Goal: Information Seeking & Learning: Check status

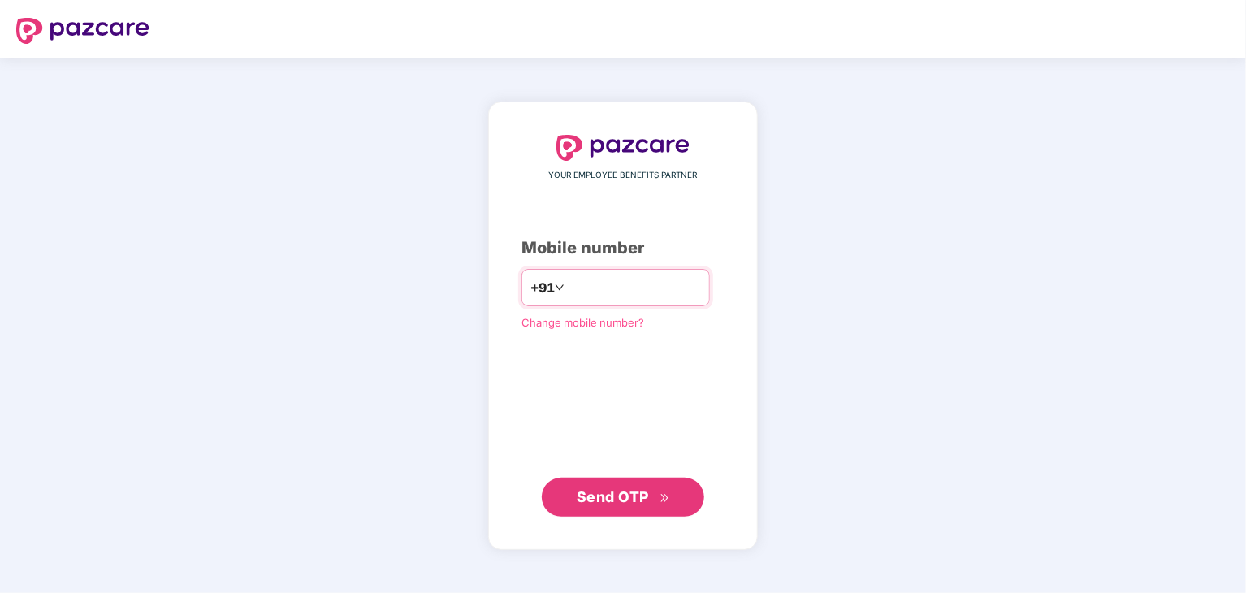
click at [602, 280] on input "number" at bounding box center [634, 287] width 133 height 26
type input "**********"
click at [627, 503] on span "Send OTP" at bounding box center [612, 495] width 72 height 17
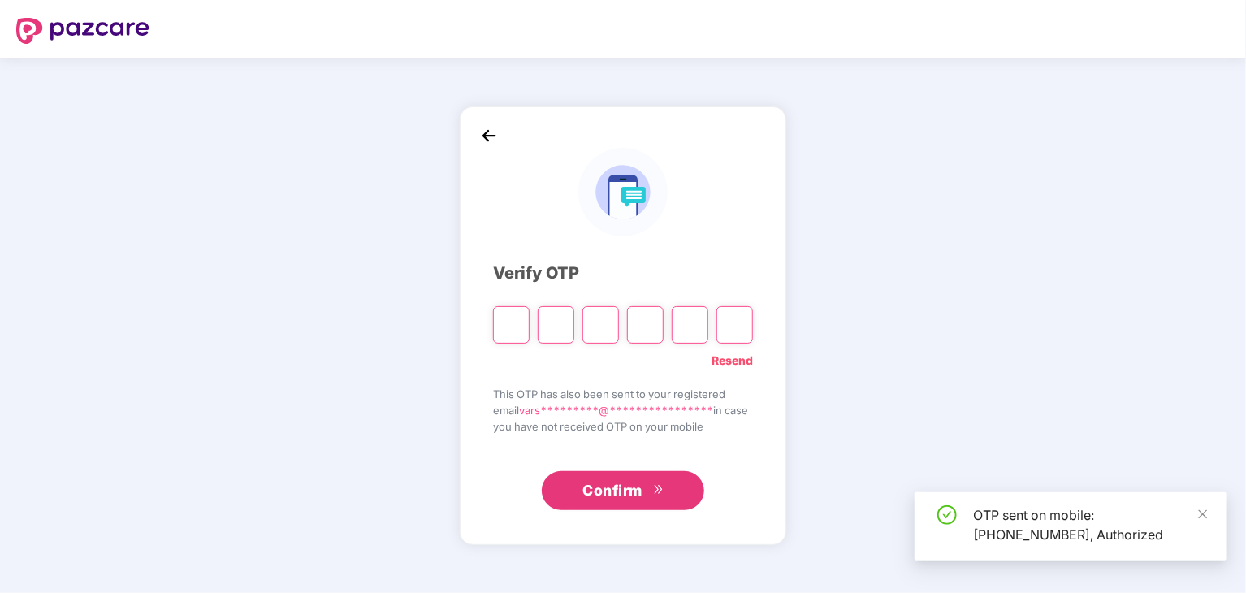
click at [510, 322] on input "Please enter verification code. Digit 1" at bounding box center [511, 324] width 37 height 37
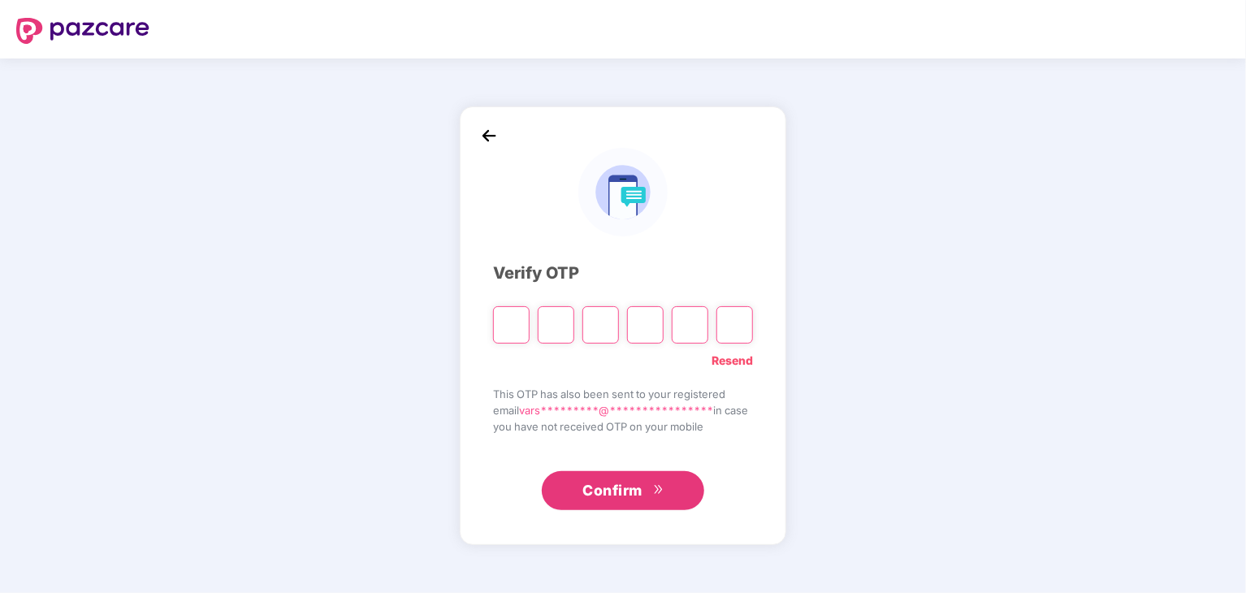
type input "*"
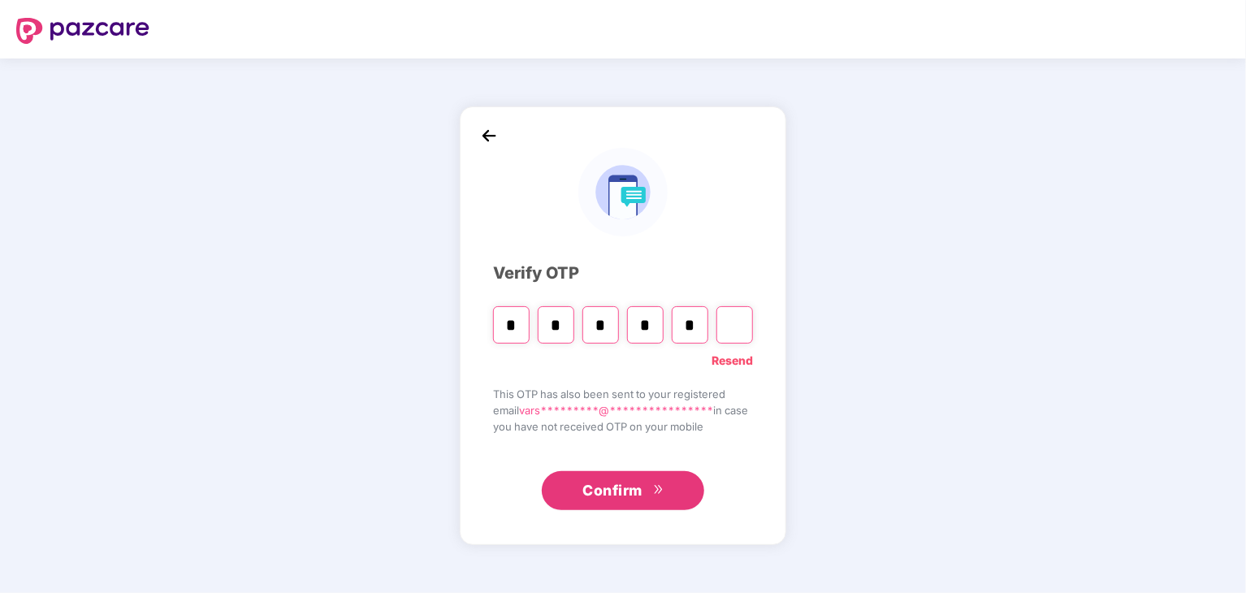
type input "*"
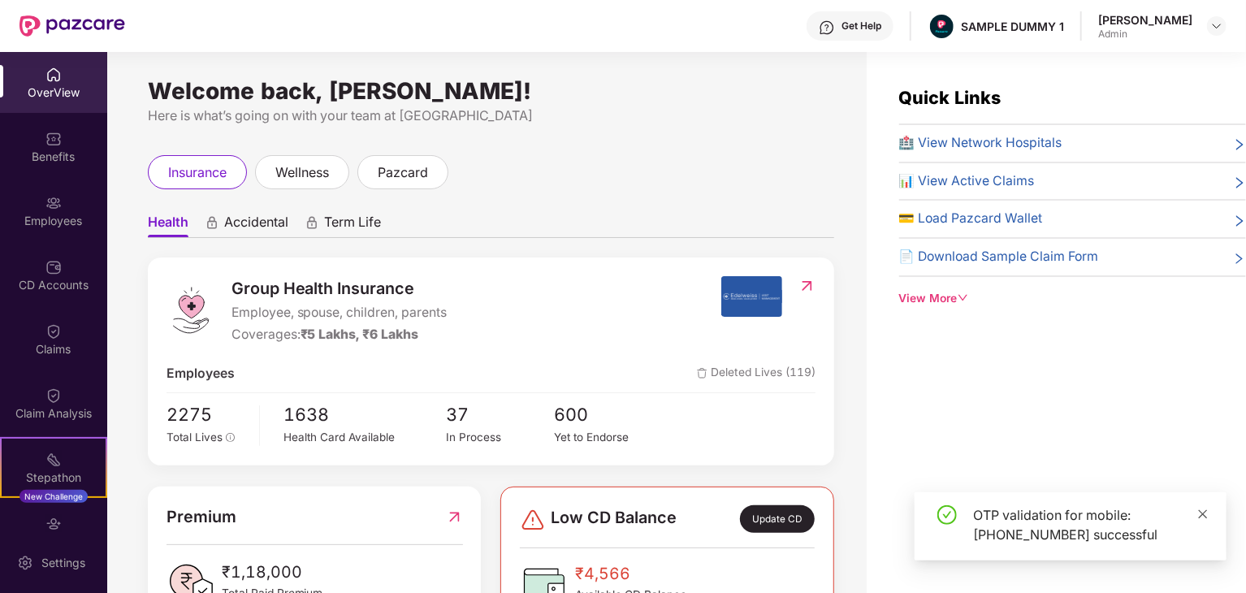
click at [1203, 514] on icon "close" at bounding box center [1202, 513] width 9 height 9
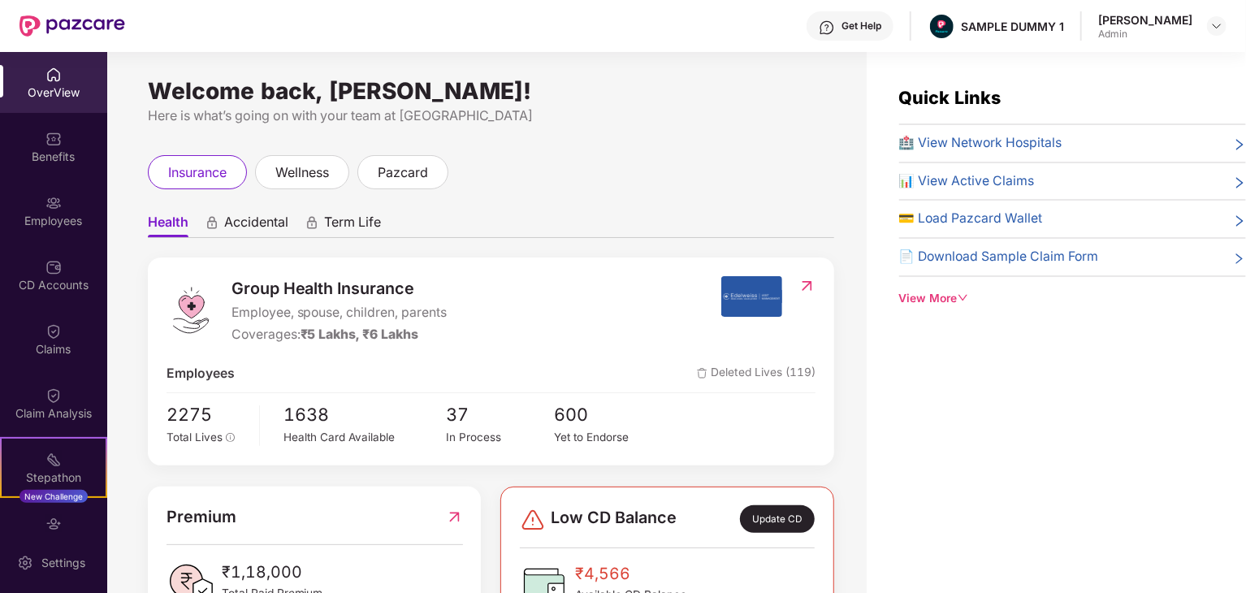
click at [260, 223] on span "Accidental" at bounding box center [256, 226] width 64 height 24
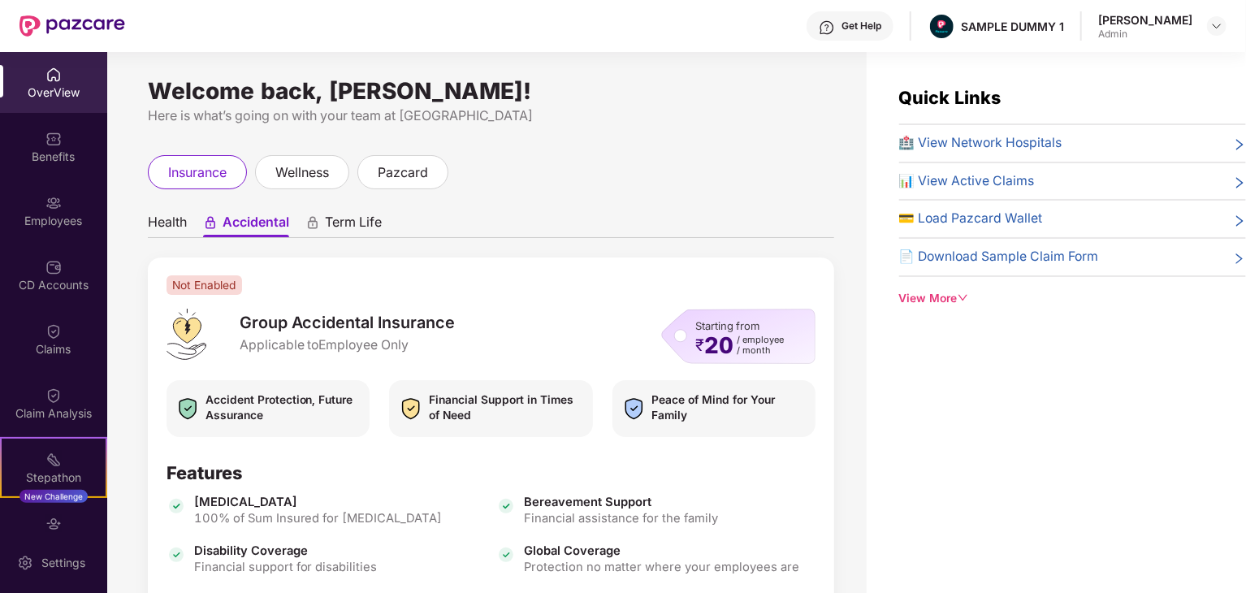
click at [351, 225] on span "Term Life" at bounding box center [353, 226] width 57 height 24
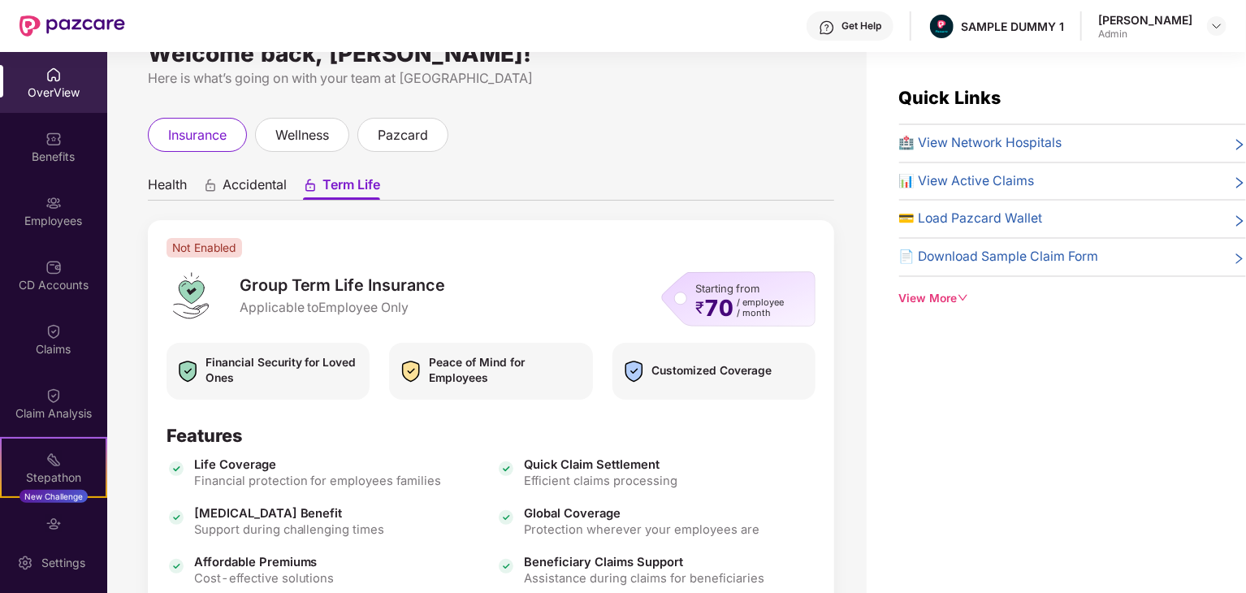
scroll to position [28, 0]
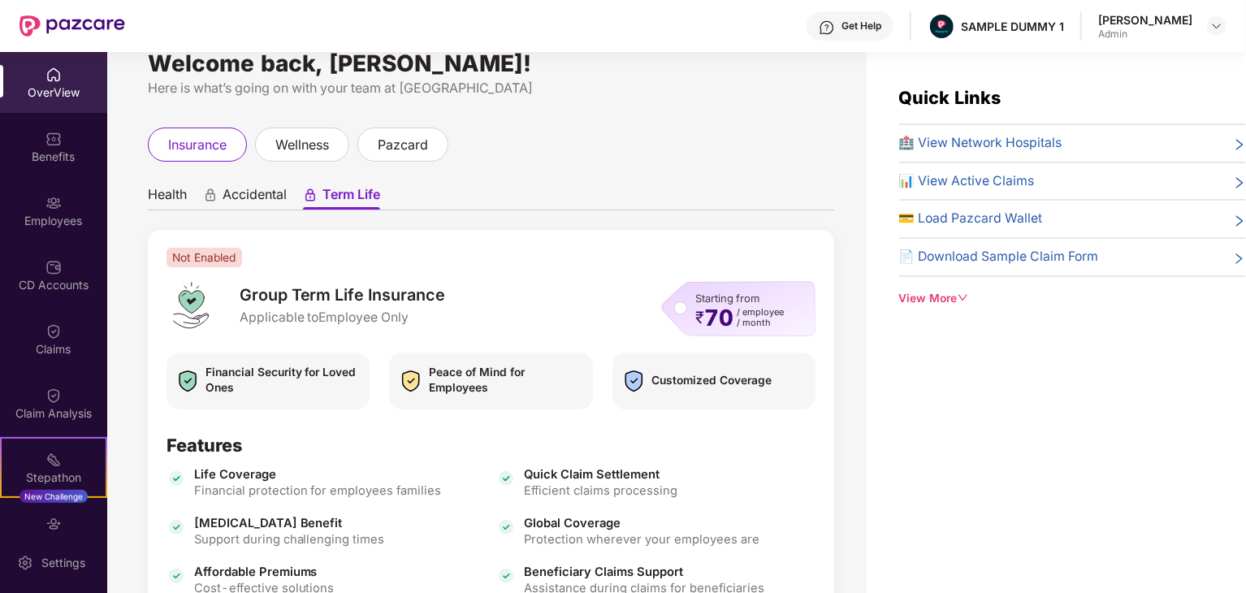
click at [274, 198] on span "Accidental" at bounding box center [254, 198] width 64 height 24
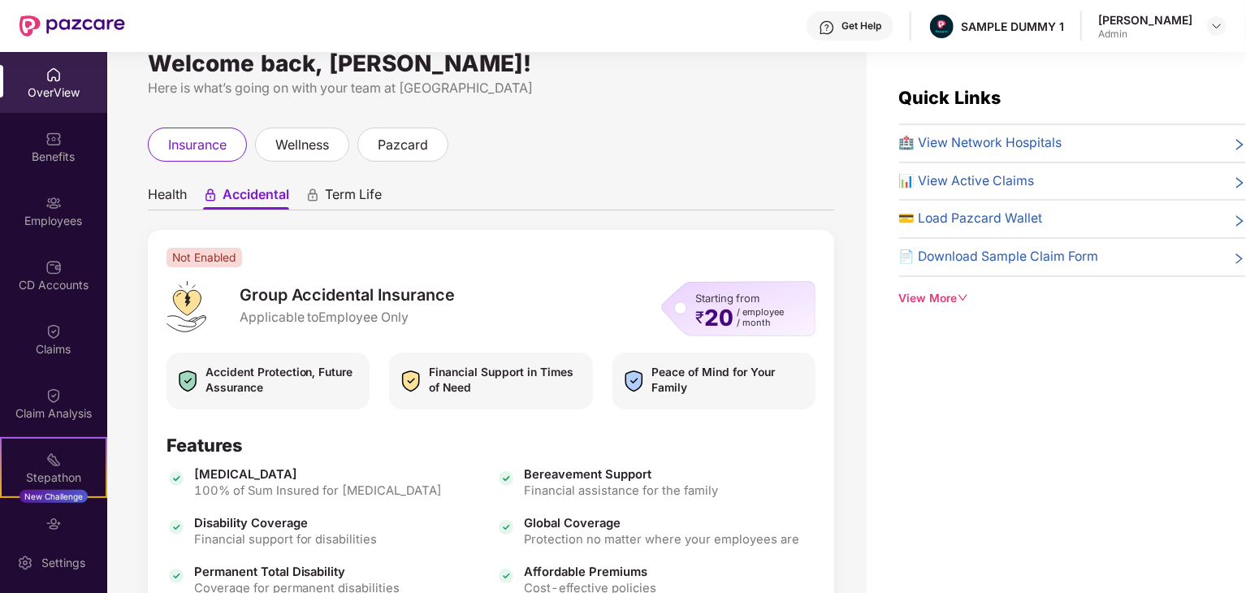
click at [161, 190] on span "Health" at bounding box center [167, 198] width 39 height 24
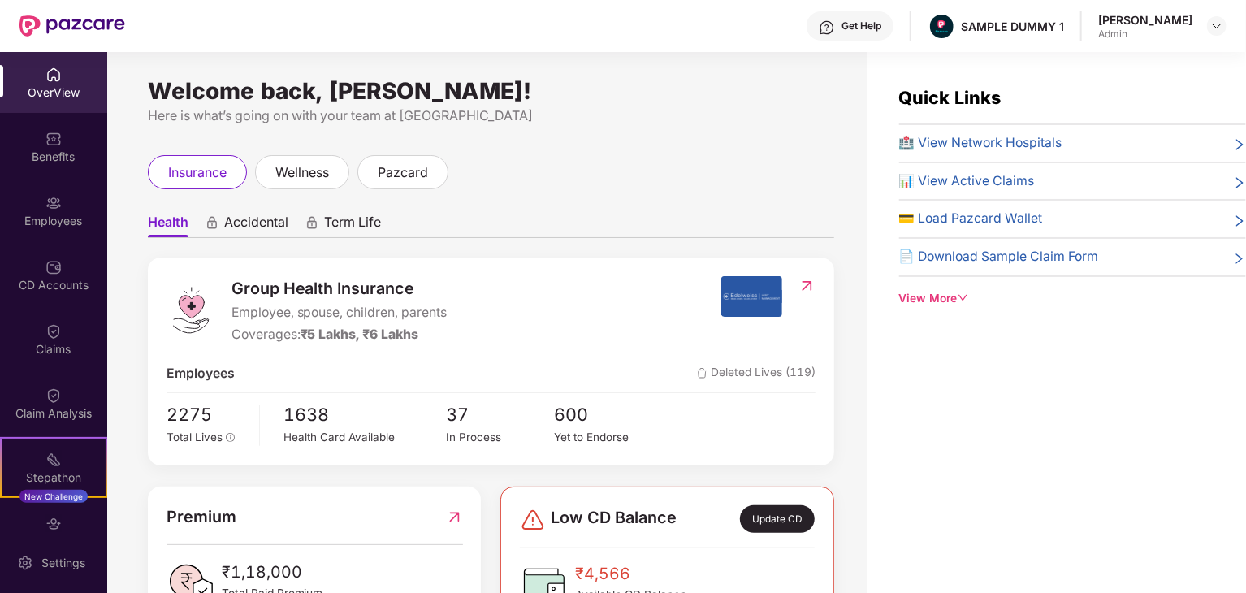
click at [627, 257] on div "Group Health Insurance Employee, spouse, children, parents Coverages: ₹5 Lakhs,…" at bounding box center [491, 360] width 686 height 207
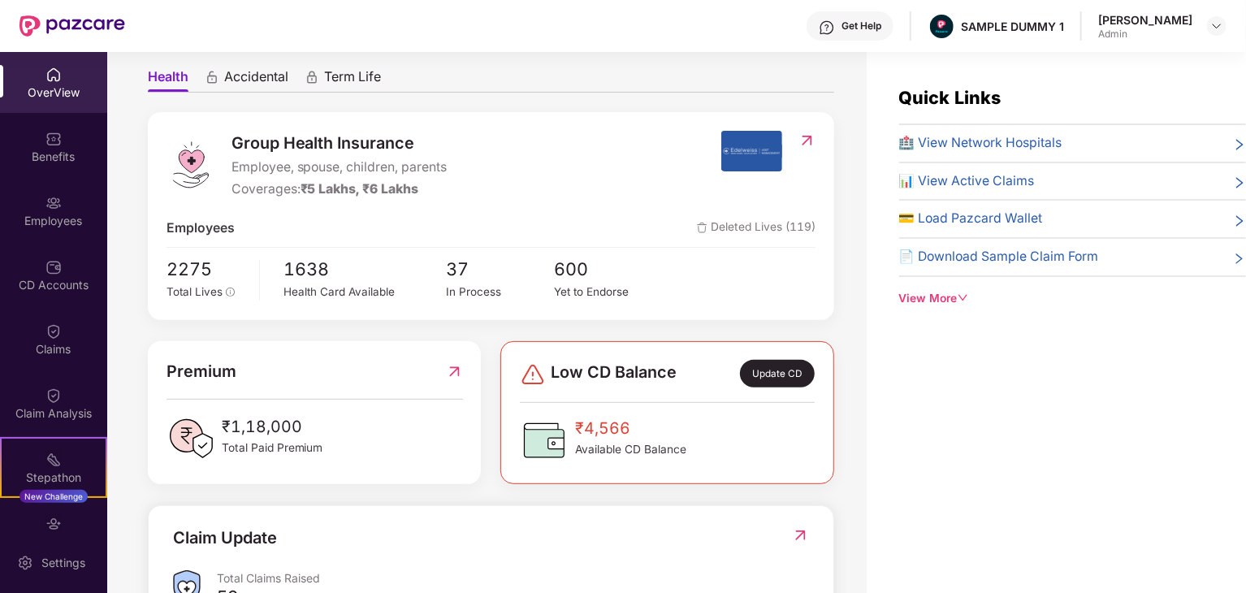
scroll to position [169, 0]
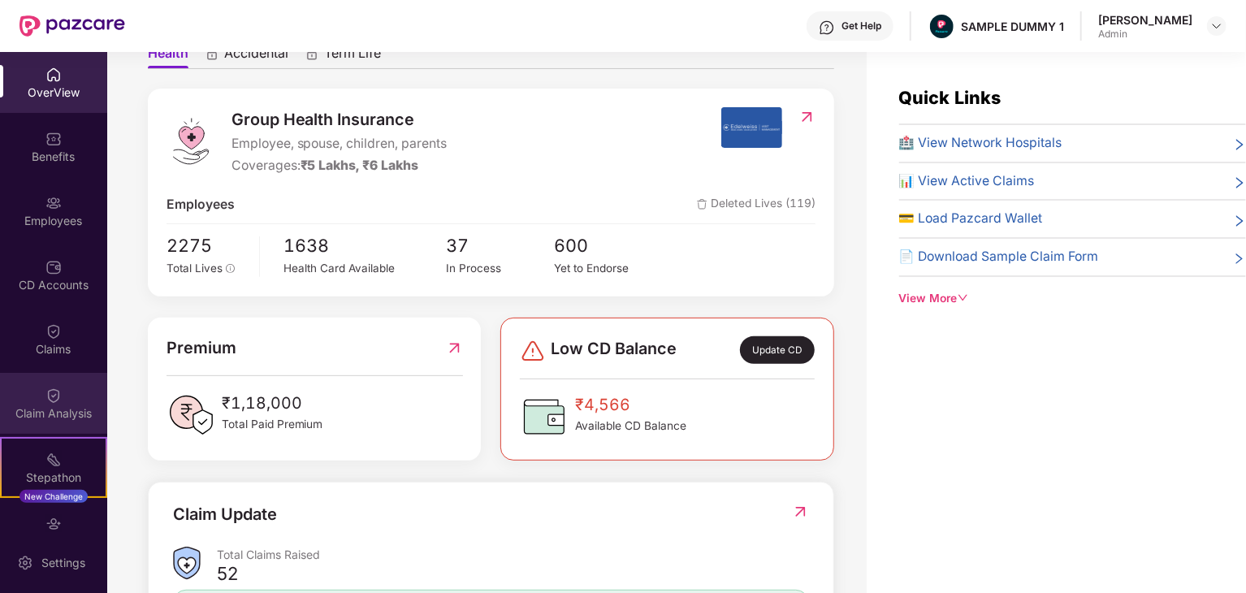
click at [40, 404] on div "Claim Analysis" at bounding box center [53, 403] width 107 height 61
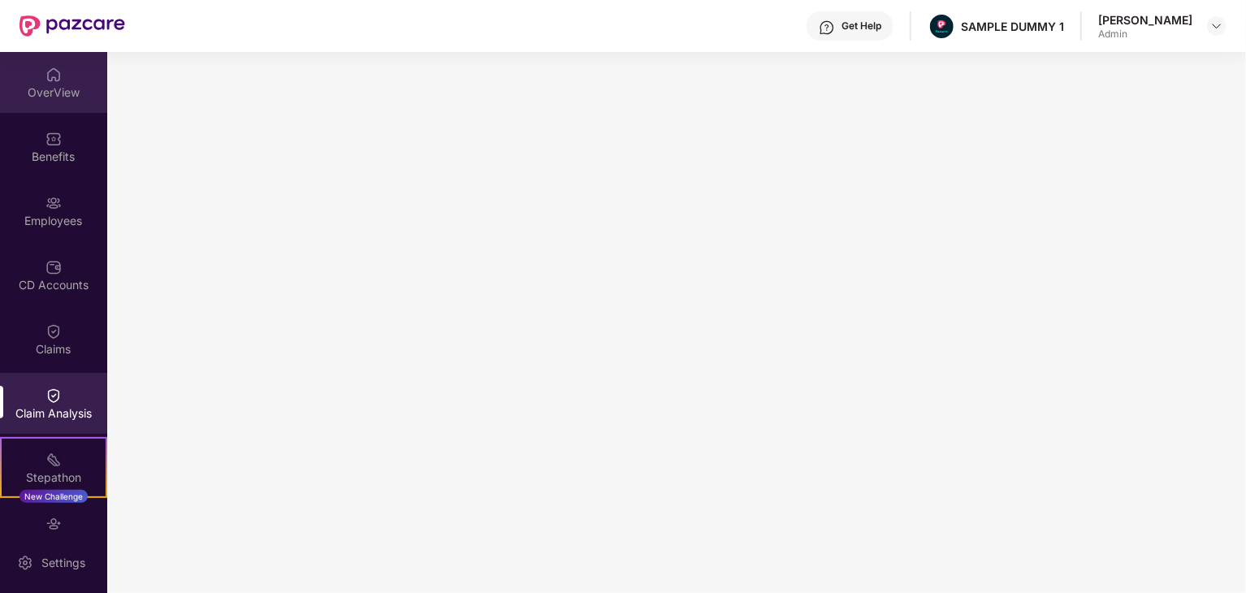
click at [46, 70] on img at bounding box center [53, 75] width 16 height 16
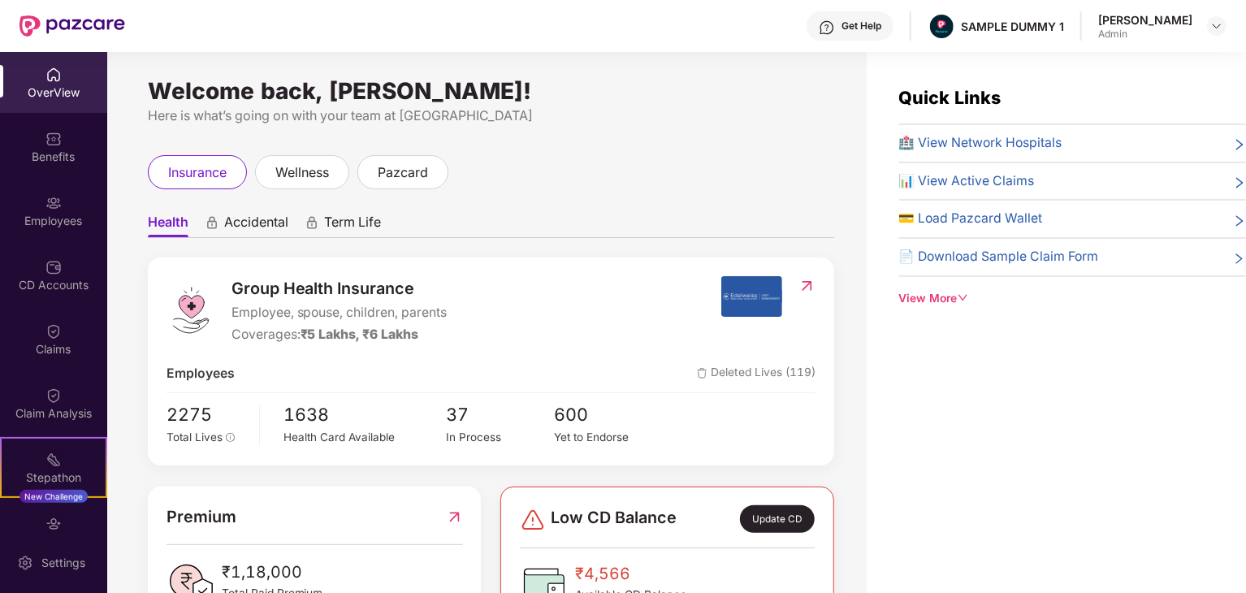
click at [1071, 149] on div "🏥 View Network Hospitals" at bounding box center [1072, 143] width 347 height 20
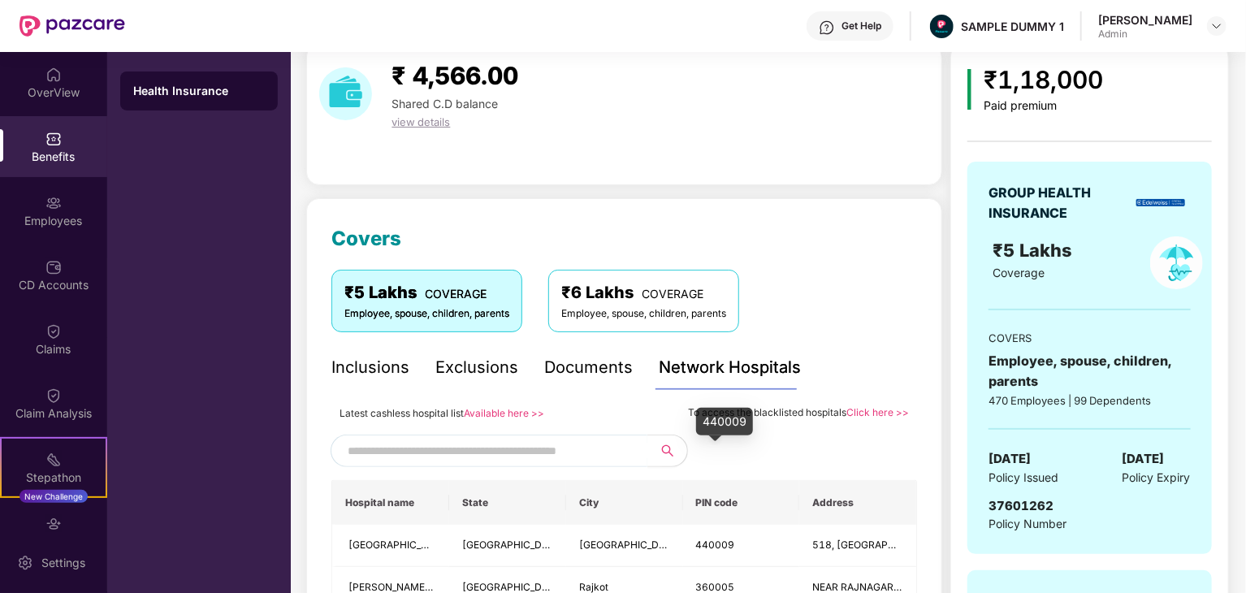
scroll to position [65, 0]
click at [568, 370] on div "Documents" at bounding box center [588, 367] width 89 height 25
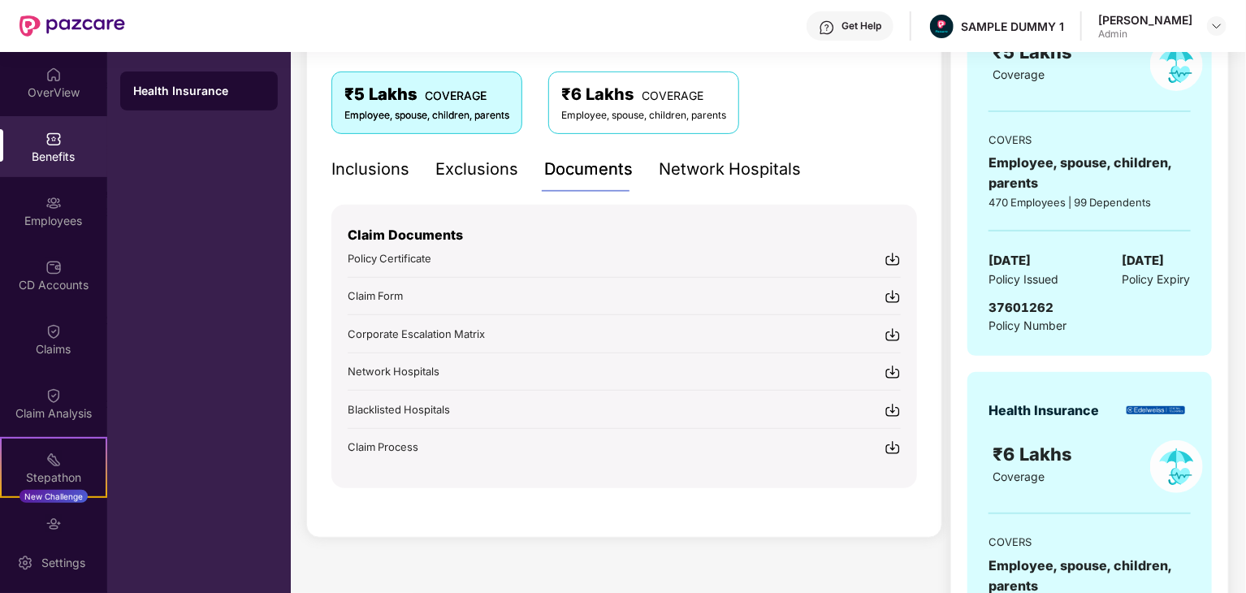
scroll to position [0, 0]
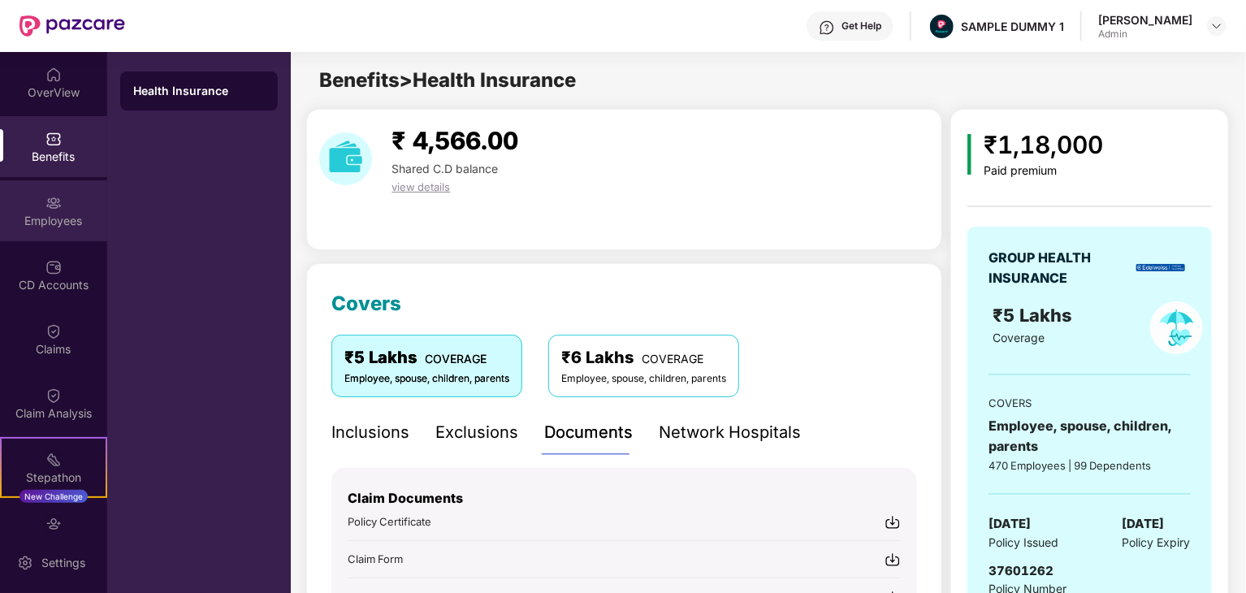
click at [62, 225] on div "Employees" at bounding box center [53, 221] width 107 height 16
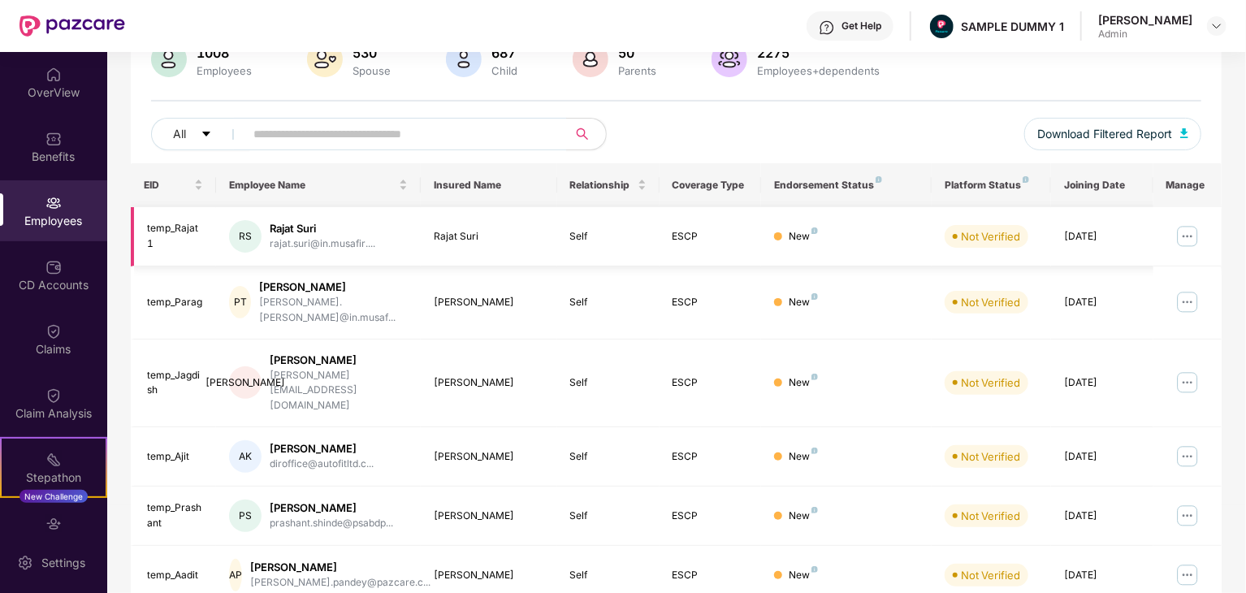
scroll to position [141, 0]
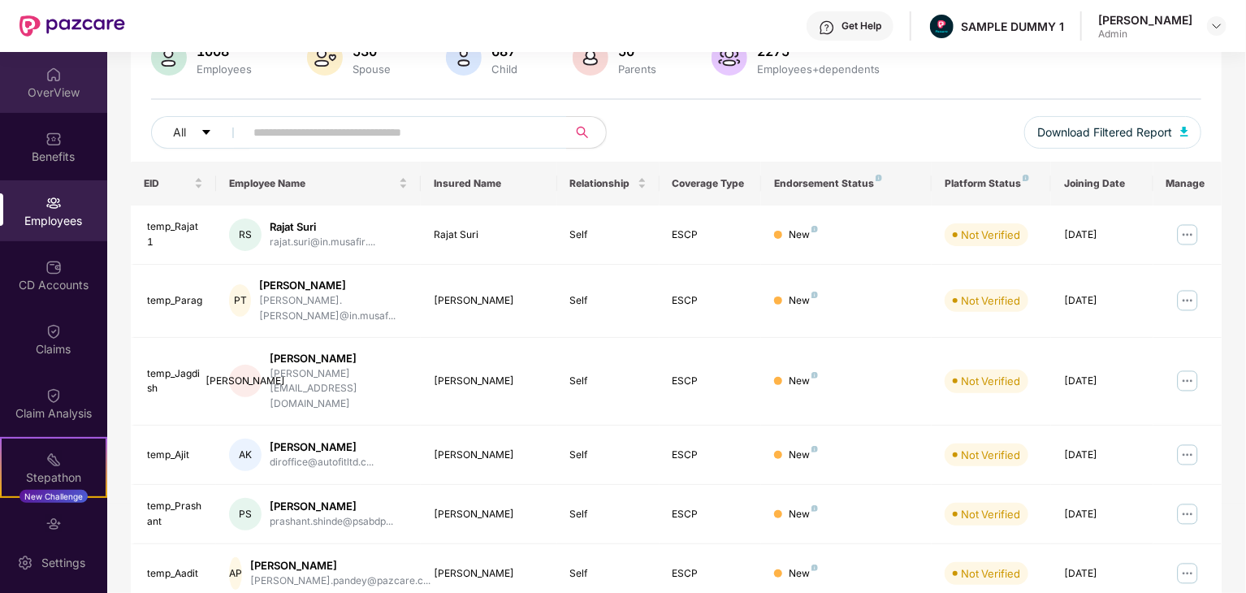
click at [61, 81] on div "OverView" at bounding box center [53, 82] width 107 height 61
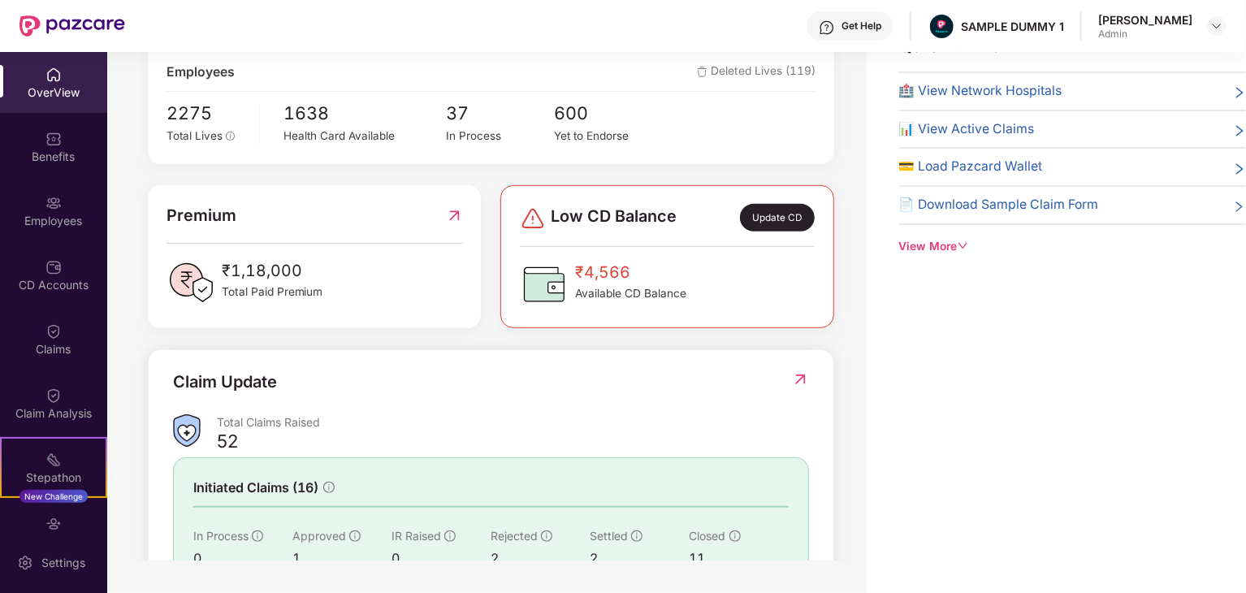
scroll to position [406, 0]
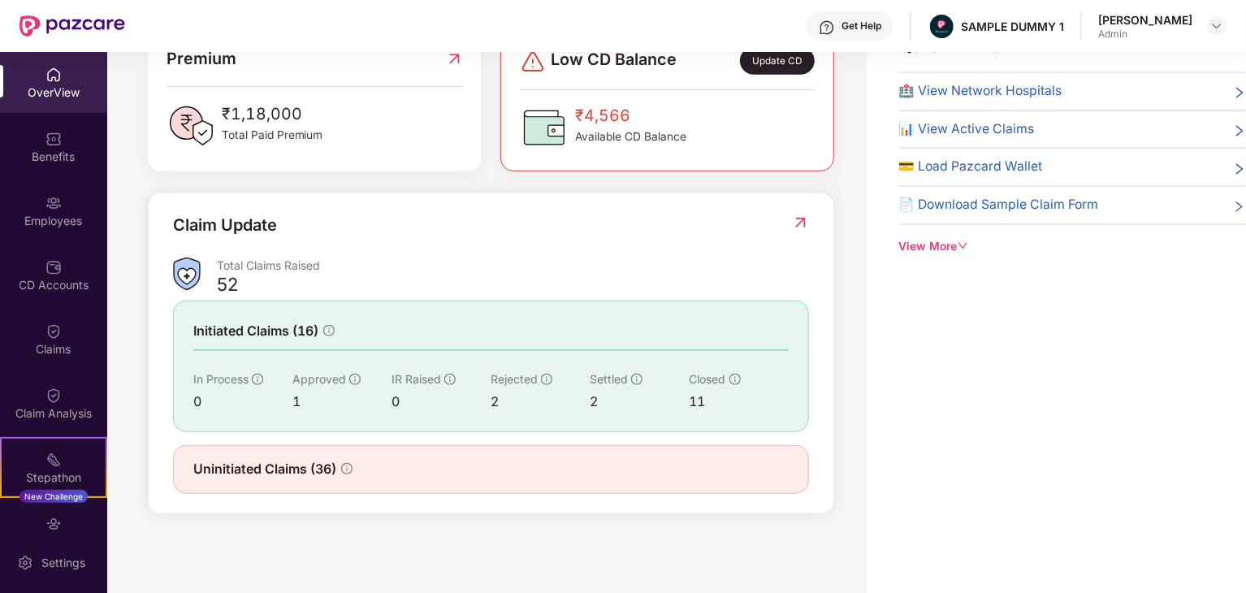
click at [294, 472] on span "Uninitiated Claims (36)" at bounding box center [264, 469] width 143 height 20
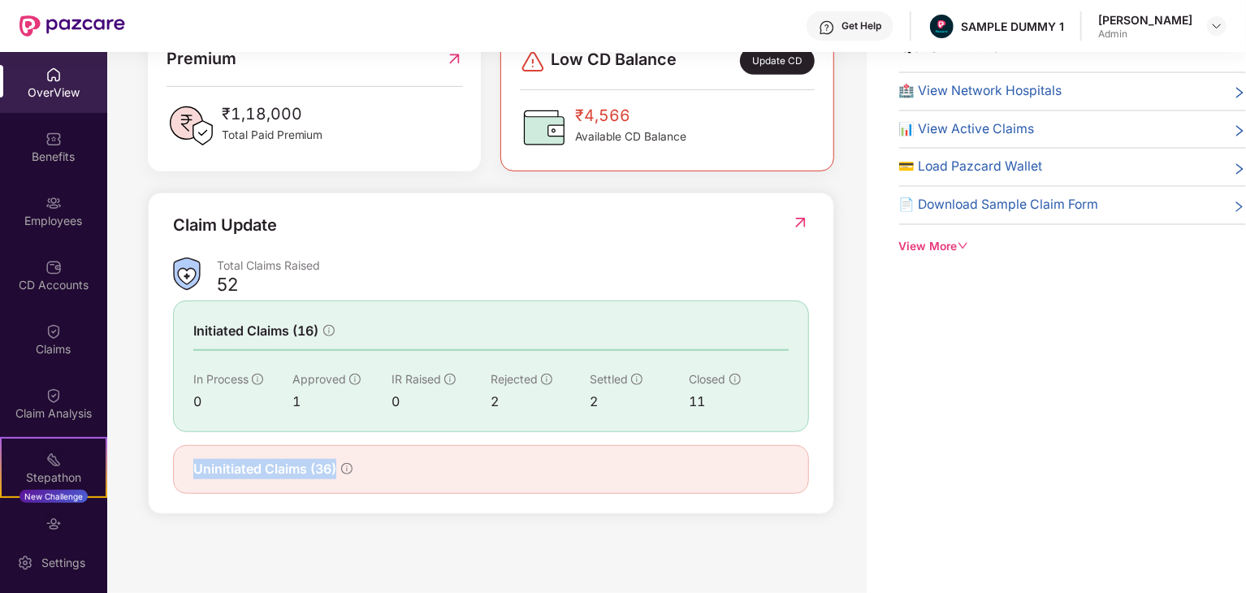
click at [294, 472] on span "Uninitiated Claims (36)" at bounding box center [264, 469] width 143 height 20
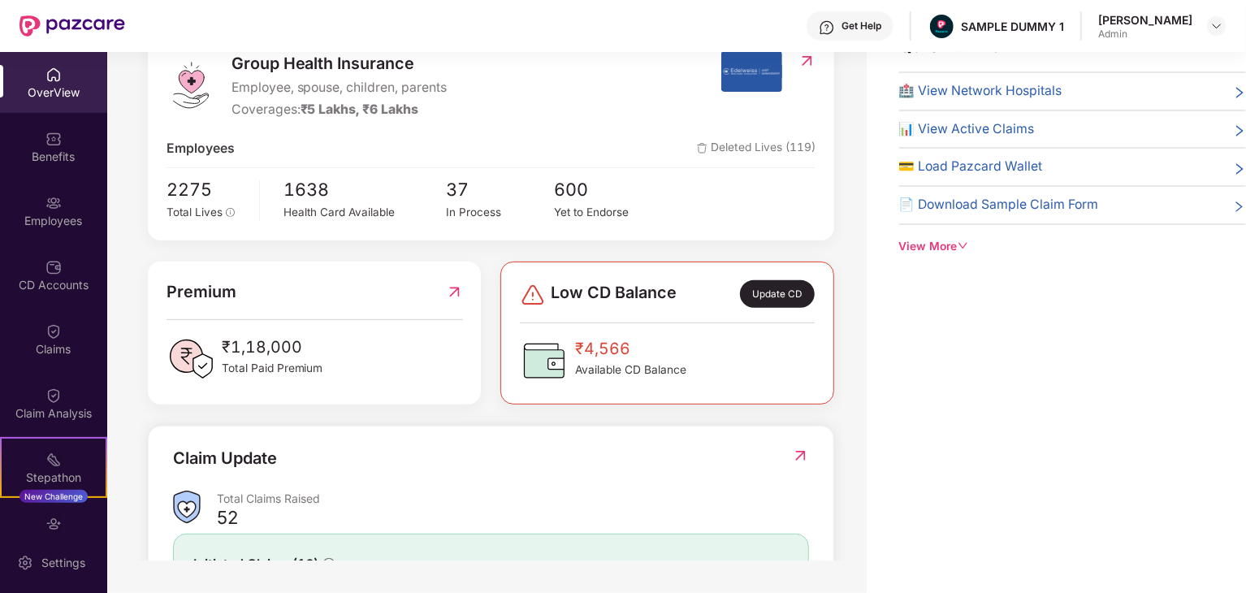
scroll to position [172, 0]
click at [52, 520] on img at bounding box center [53, 524] width 16 height 16
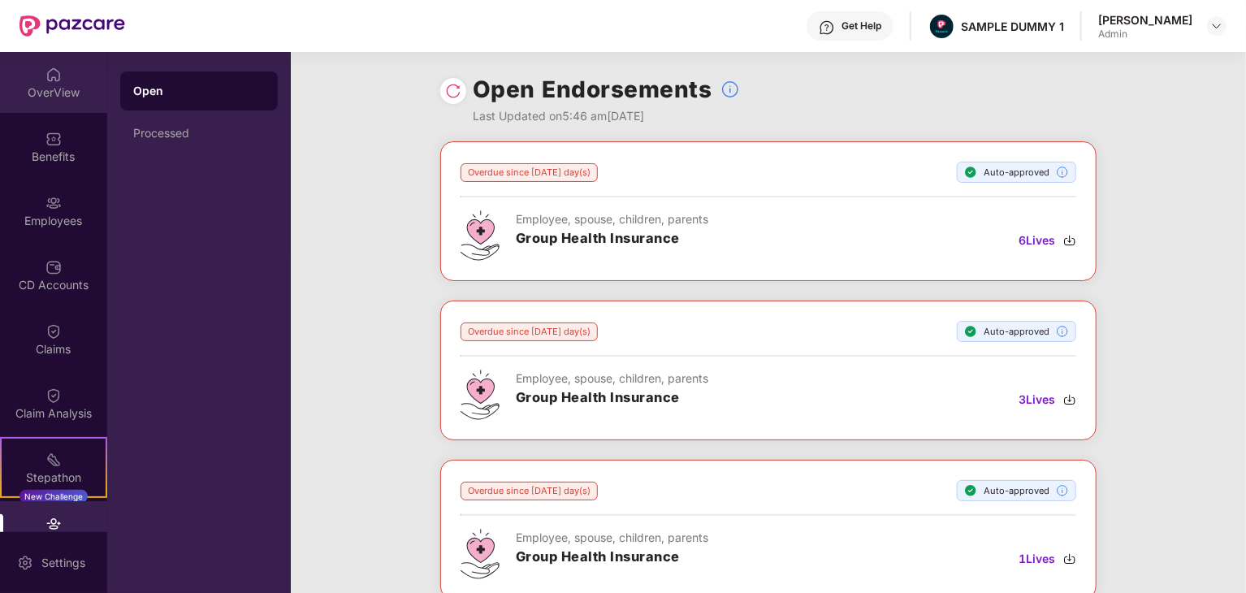
click at [57, 80] on img at bounding box center [53, 75] width 16 height 16
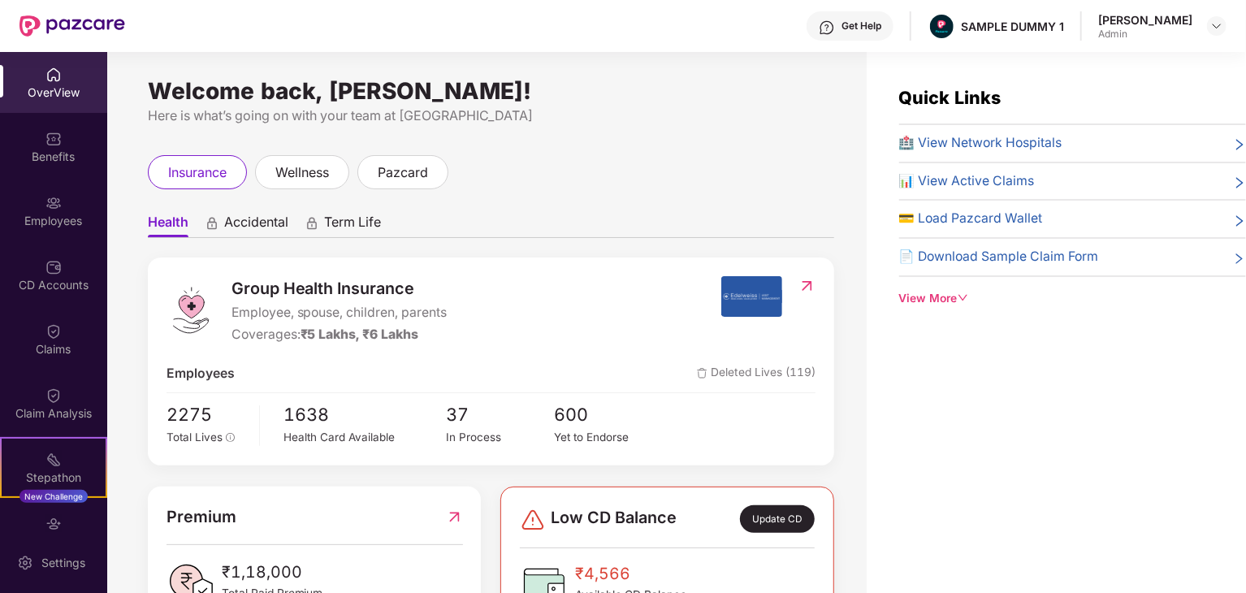
click at [279, 117] on div "Here is what’s going on with your team at [GEOGRAPHIC_DATA]" at bounding box center [491, 116] width 686 height 20
click at [253, 97] on div "Welcome back, [PERSON_NAME]!" at bounding box center [491, 90] width 686 height 13
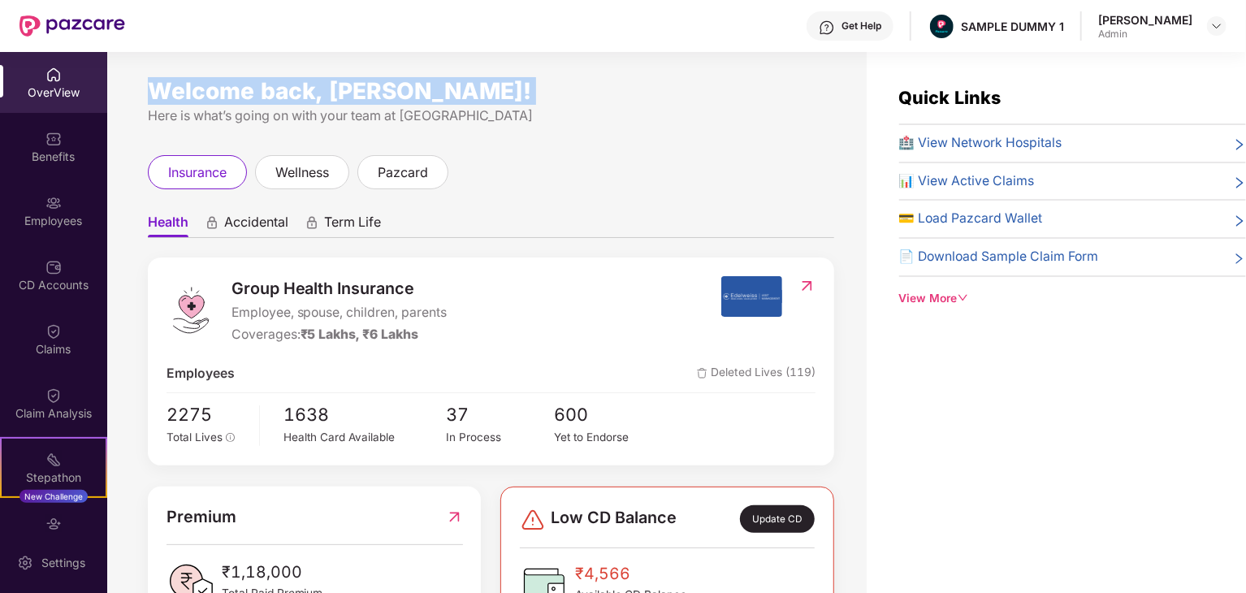
click at [253, 97] on div "Welcome back, [PERSON_NAME]!" at bounding box center [491, 90] width 686 height 13
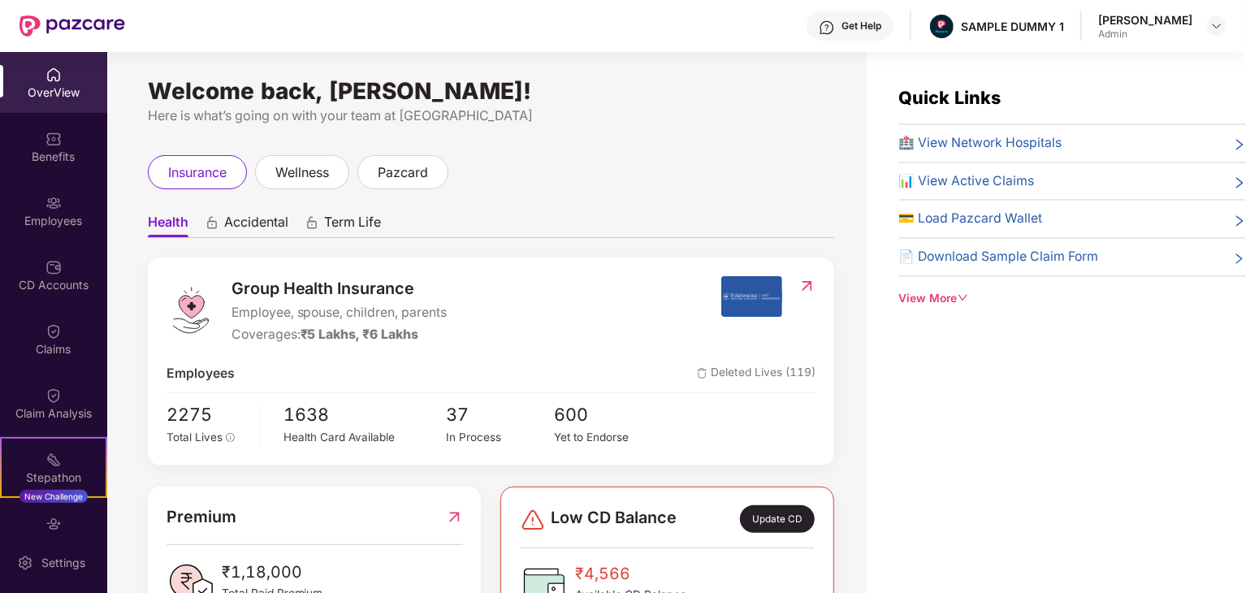
click at [527, 140] on div "Welcome back, [PERSON_NAME]! Here is what’s going on with your team at Pazcare …" at bounding box center [486, 332] width 759 height 560
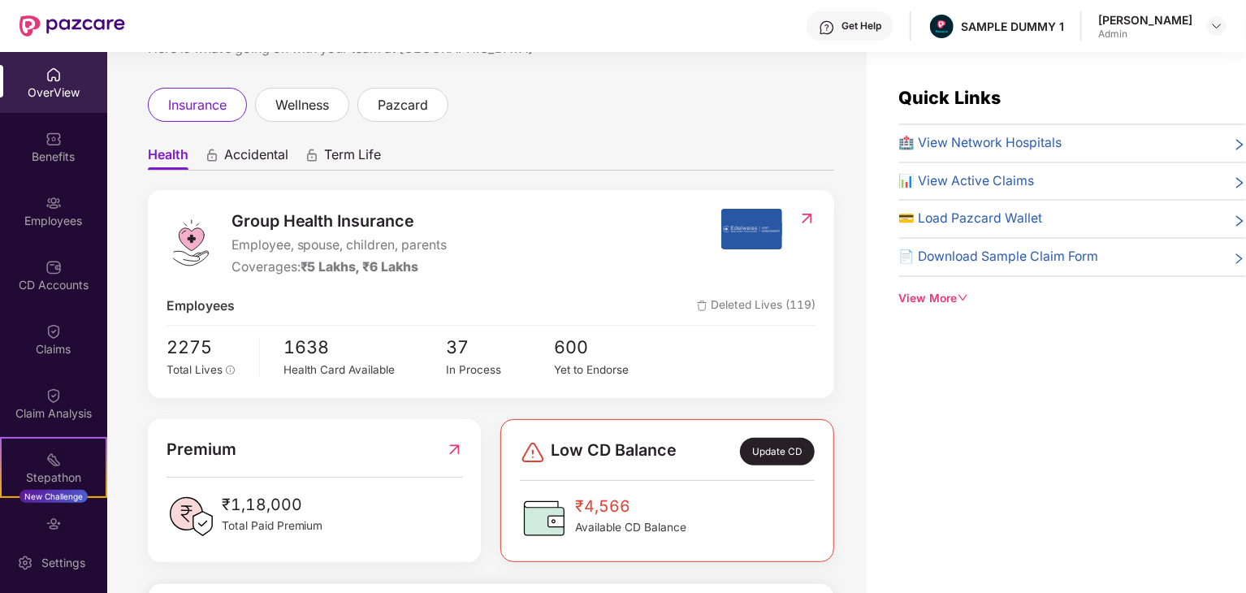
scroll to position [65, 0]
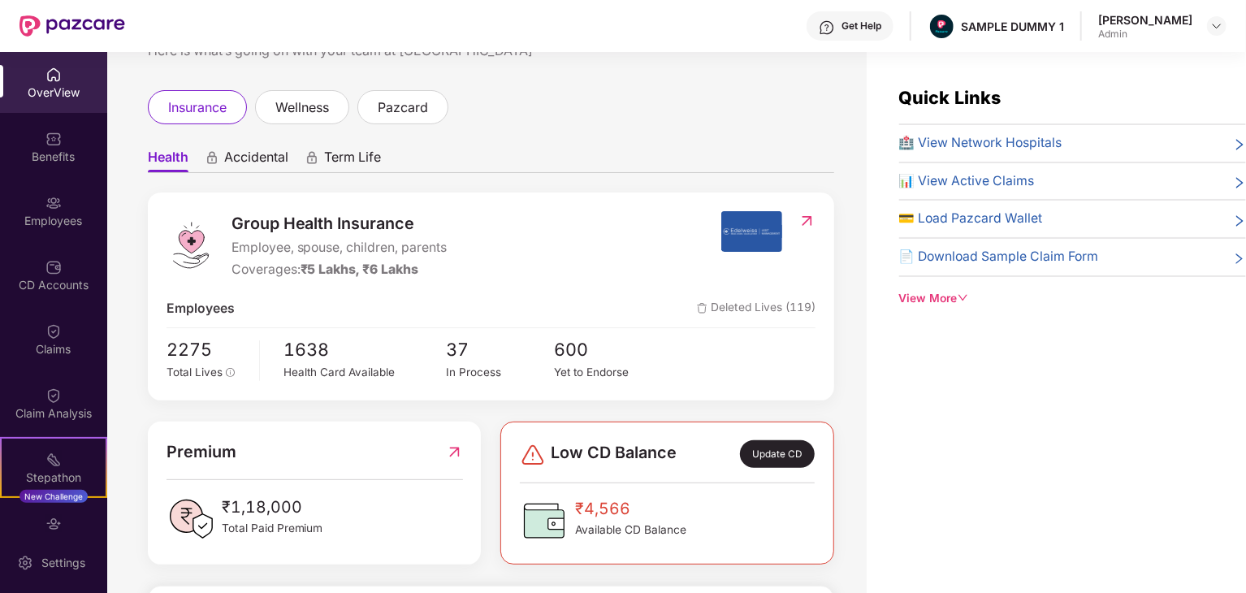
click at [1009, 221] on span "💳 Load Pazcard Wallet" at bounding box center [971, 219] width 144 height 20
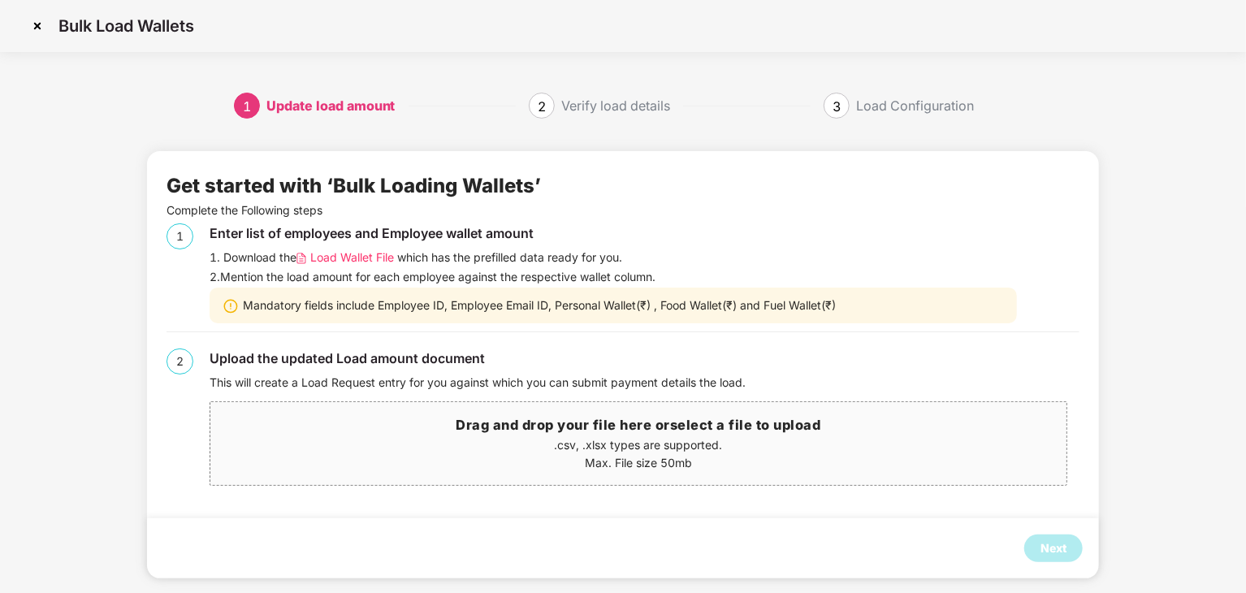
click at [30, 27] on img at bounding box center [37, 26] width 26 height 26
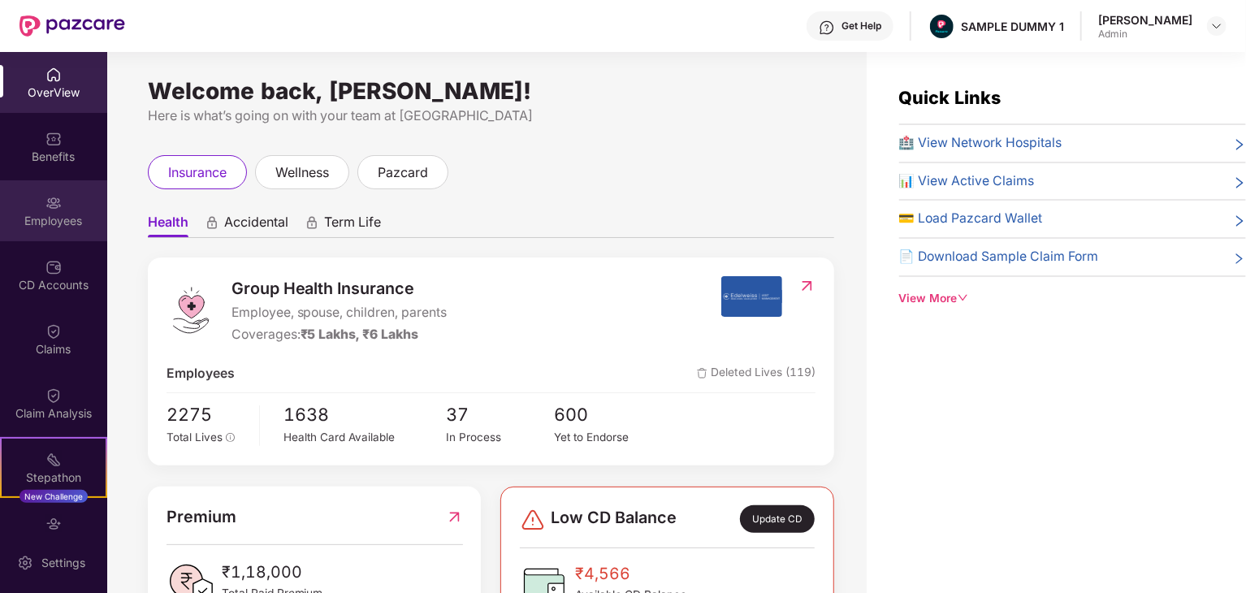
click at [47, 195] on img at bounding box center [53, 203] width 16 height 16
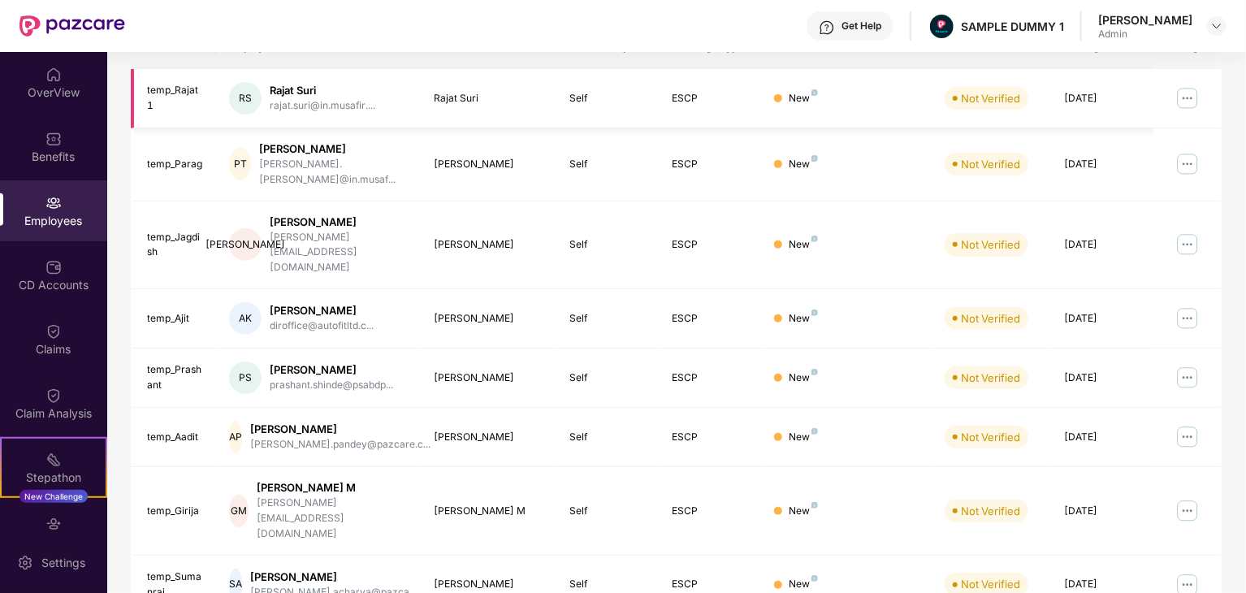
scroll to position [403, 0]
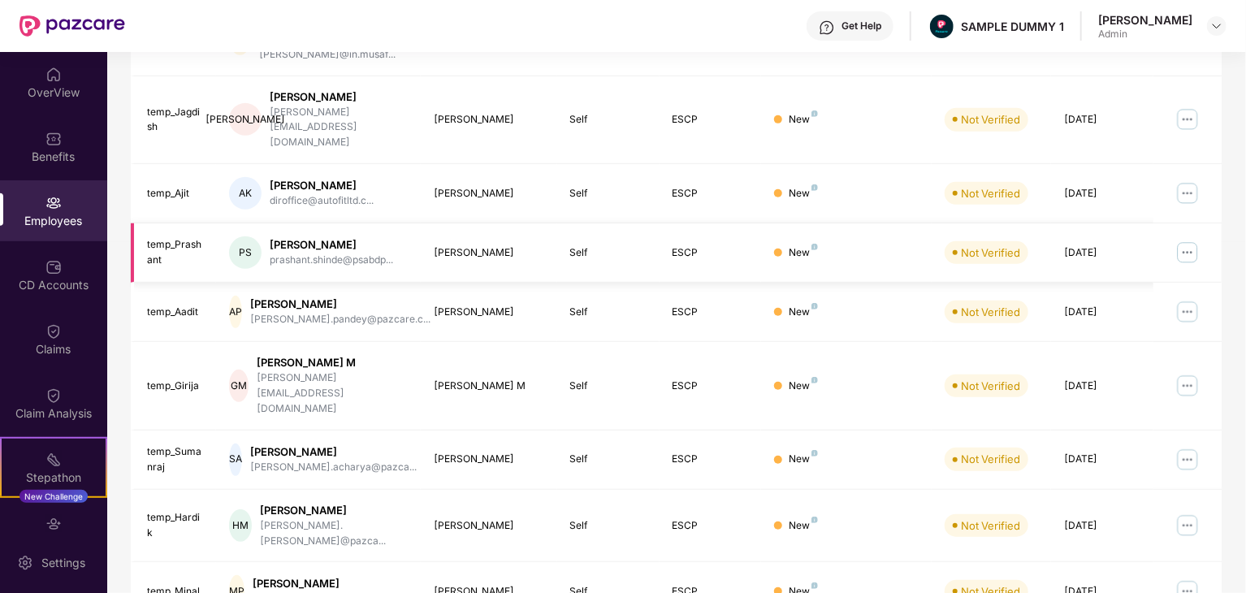
click at [1185, 240] on img at bounding box center [1187, 253] width 26 height 26
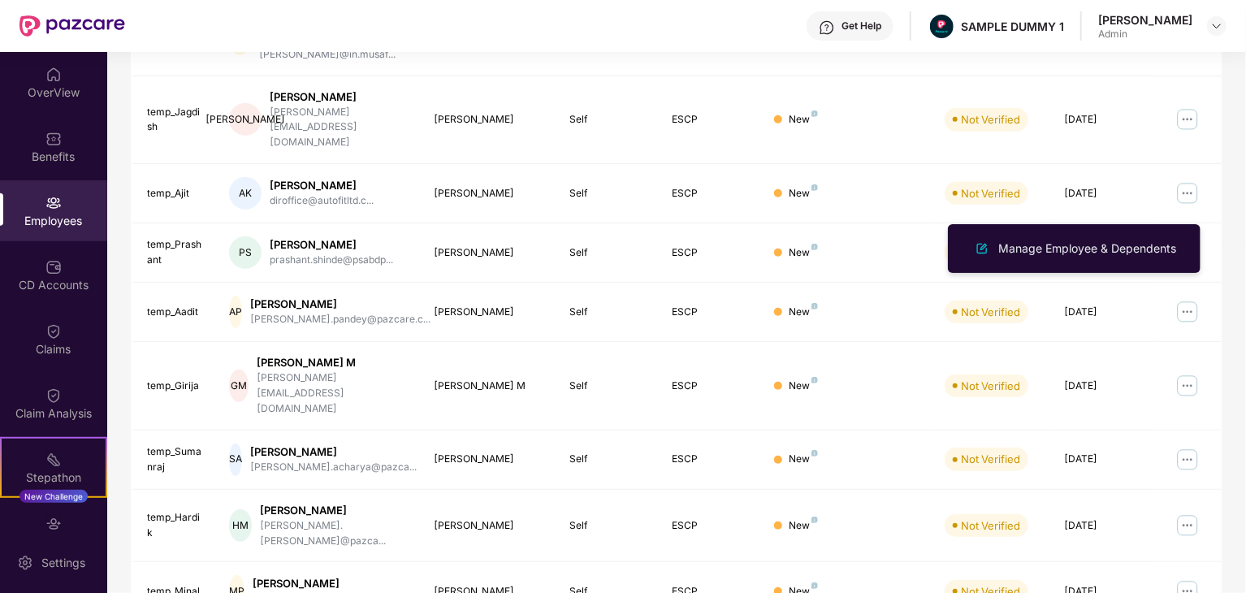
click at [1238, 192] on div "Filters Group Health Insurance Employee Reports 1008 Employees 530 Spouse 687 C…" at bounding box center [676, 193] width 1138 height 974
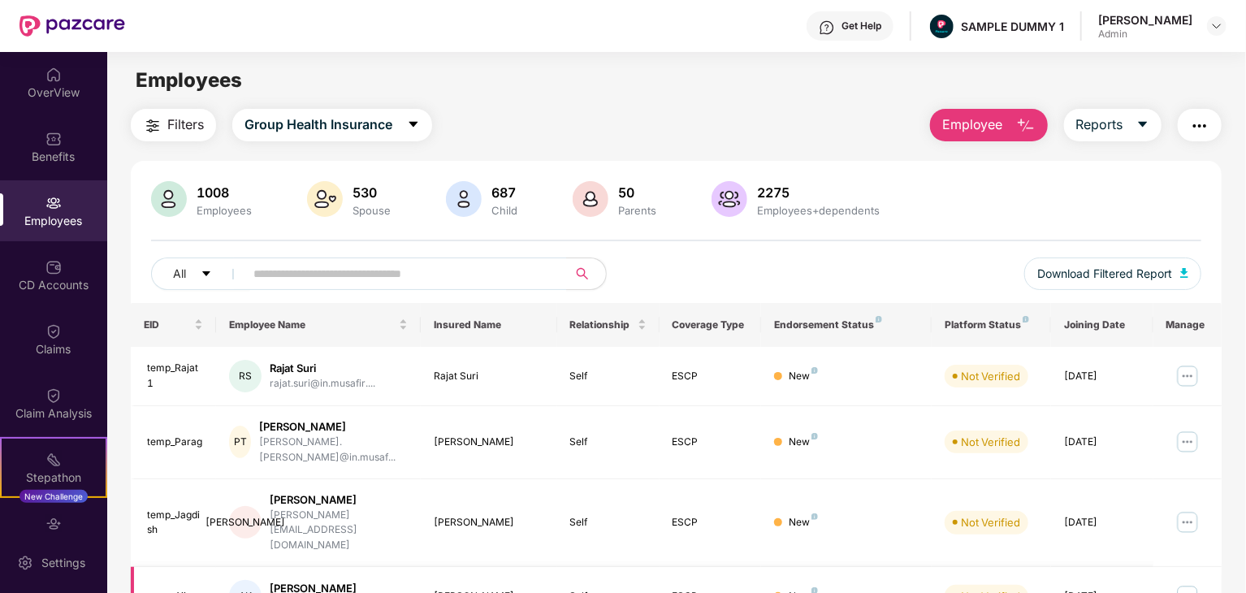
scroll to position [0, 0]
click at [62, 274] on div "CD Accounts" at bounding box center [53, 274] width 107 height 61
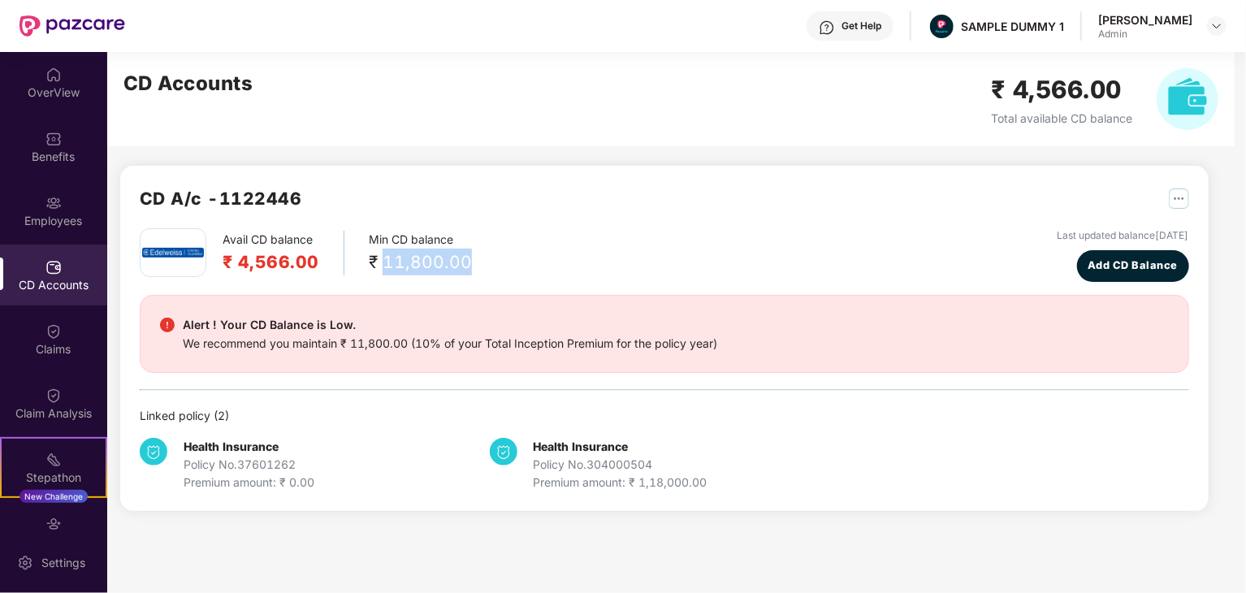
drag, startPoint x: 380, startPoint y: 259, endPoint x: 462, endPoint y: 259, distance: 82.0
click at [462, 259] on div "₹ 11,800.00" at bounding box center [420, 261] width 103 height 27
drag, startPoint x: 222, startPoint y: 323, endPoint x: 374, endPoint y: 325, distance: 152.7
click at [374, 325] on div "Alert ! Your CD Balance is Low." at bounding box center [450, 324] width 534 height 19
click at [57, 341] on div "Claims" at bounding box center [53, 349] width 107 height 16
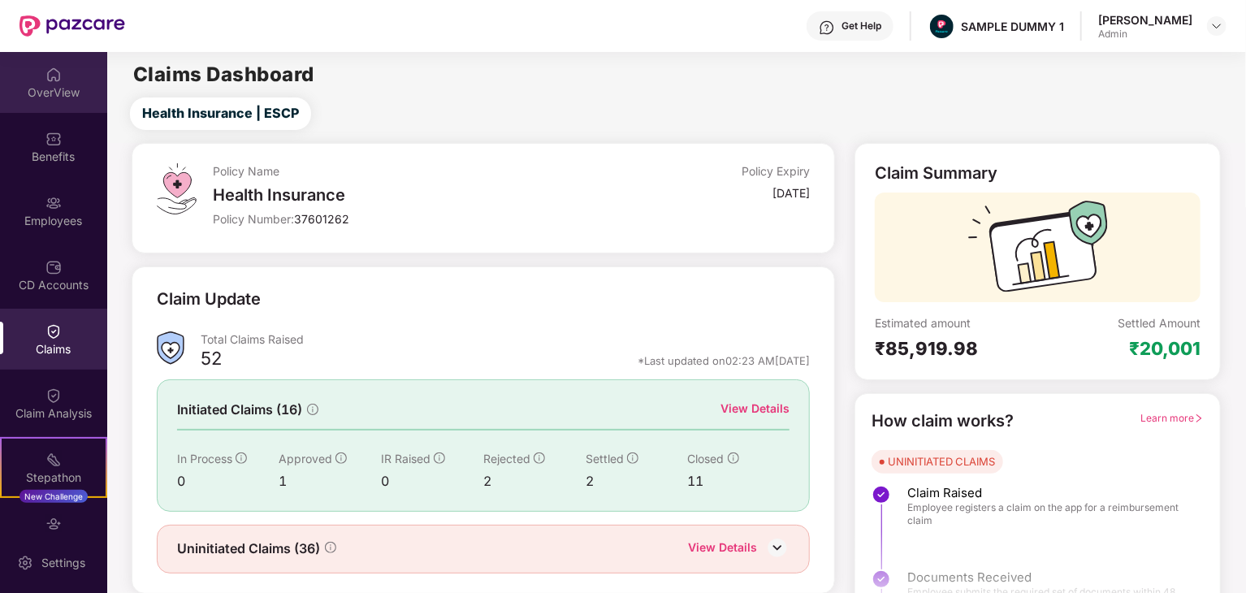
click at [61, 90] on div "OverView" at bounding box center [53, 92] width 107 height 16
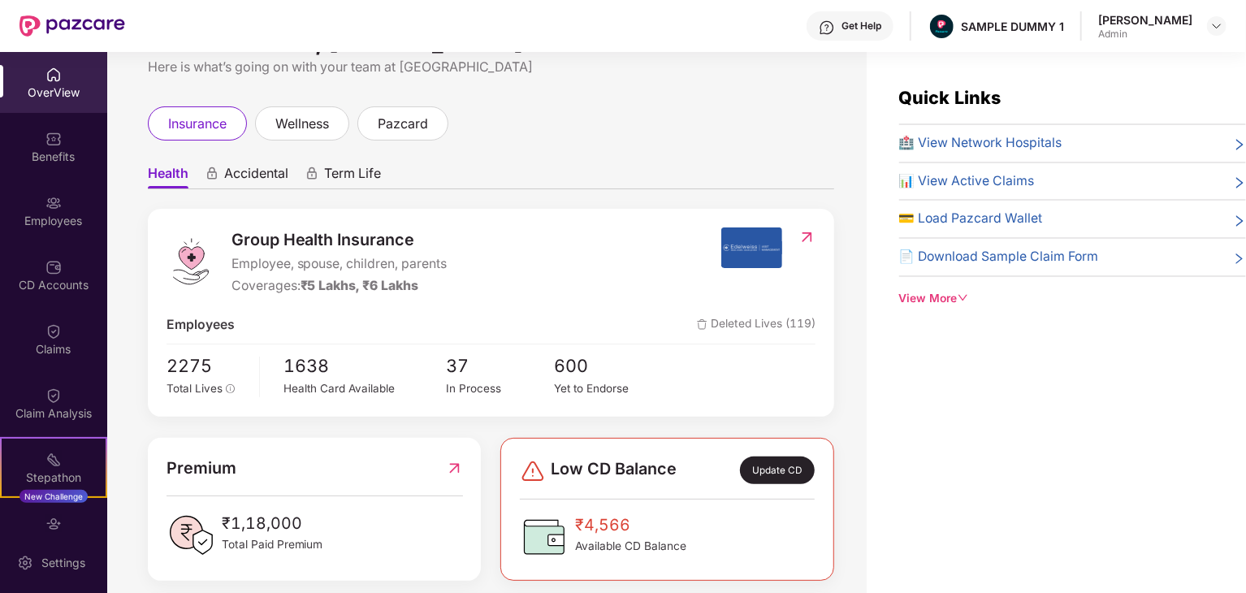
scroll to position [50, 0]
click at [1214, 28] on img at bounding box center [1216, 25] width 13 height 13
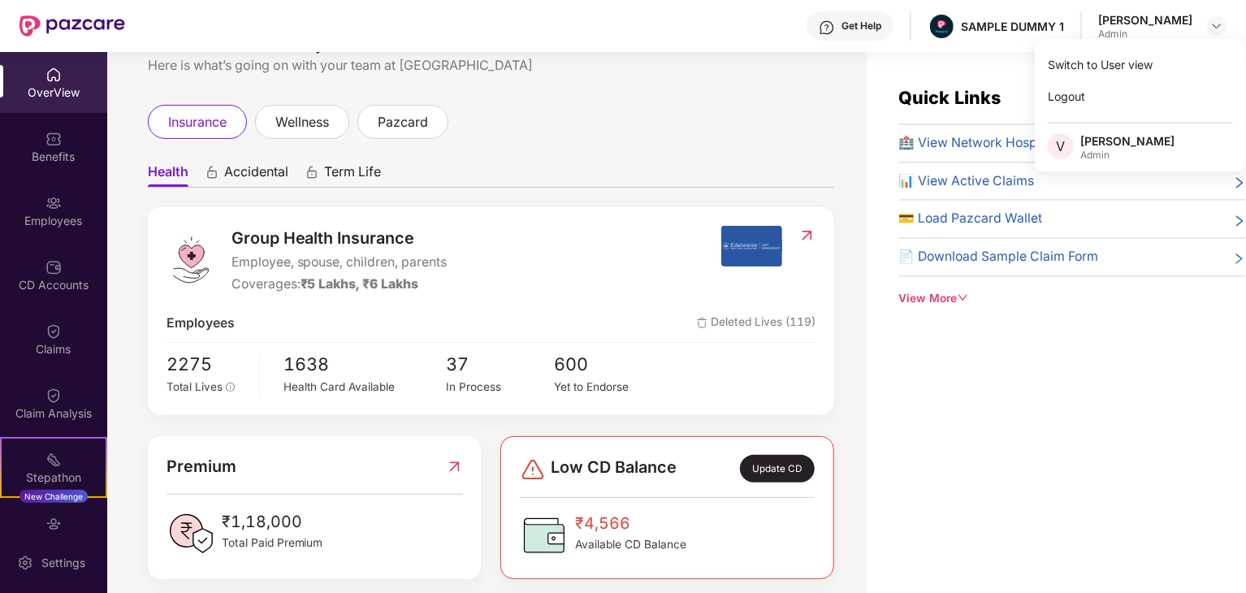
click at [683, 83] on div "Welcome back, [PERSON_NAME]! Here is what’s going on with your team at Pazcare …" at bounding box center [486, 332] width 759 height 560
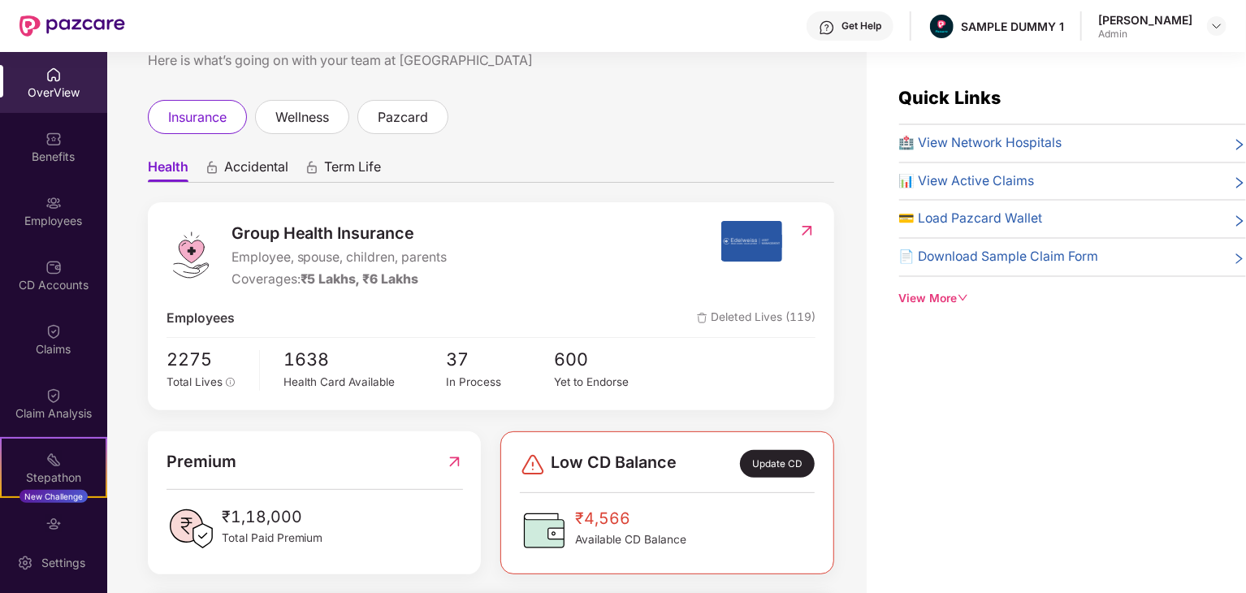
scroll to position [58, 0]
